Goal: Communication & Community: Answer question/provide support

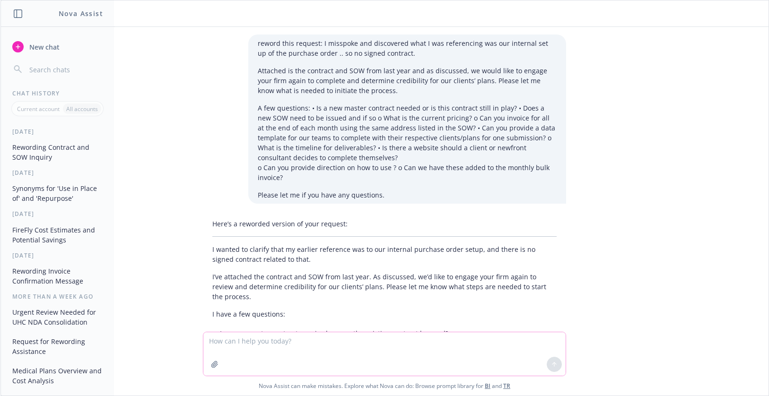
click at [213, 341] on textarea at bounding box center [384, 355] width 362 height 44
paste textarea "FYI re: Medicare Part D Creditability Determinations : We are looking to re-eng…"
type textarea "reword: FYI re: Medicare Part D Creditability Determinations : We are looking t…"
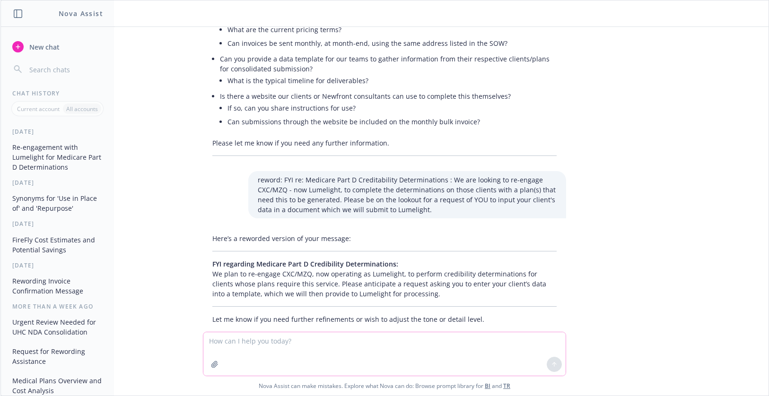
scroll to position [339, 0]
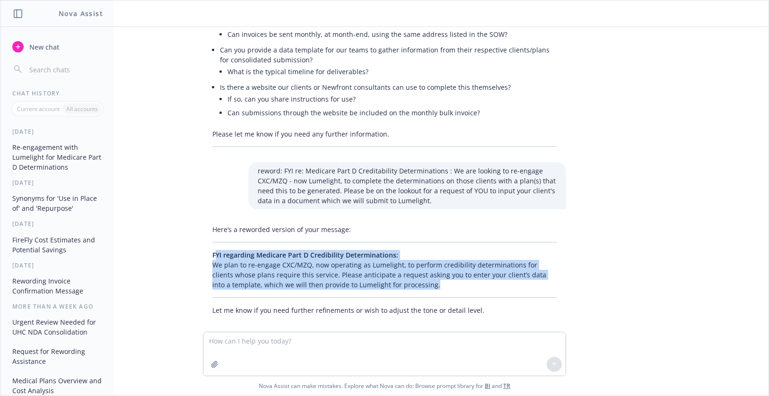
drag, startPoint x: 207, startPoint y: 245, endPoint x: 429, endPoint y: 276, distance: 223.6
click at [428, 279] on p "FYI regarding Medicare Part D Credibility Determinations: We plan to re-engage …" at bounding box center [384, 270] width 344 height 40
copy p "YI regarding Medicare Part D Credibility Determinations: We plan to re-engage C…"
